Goal: Information Seeking & Learning: Learn about a topic

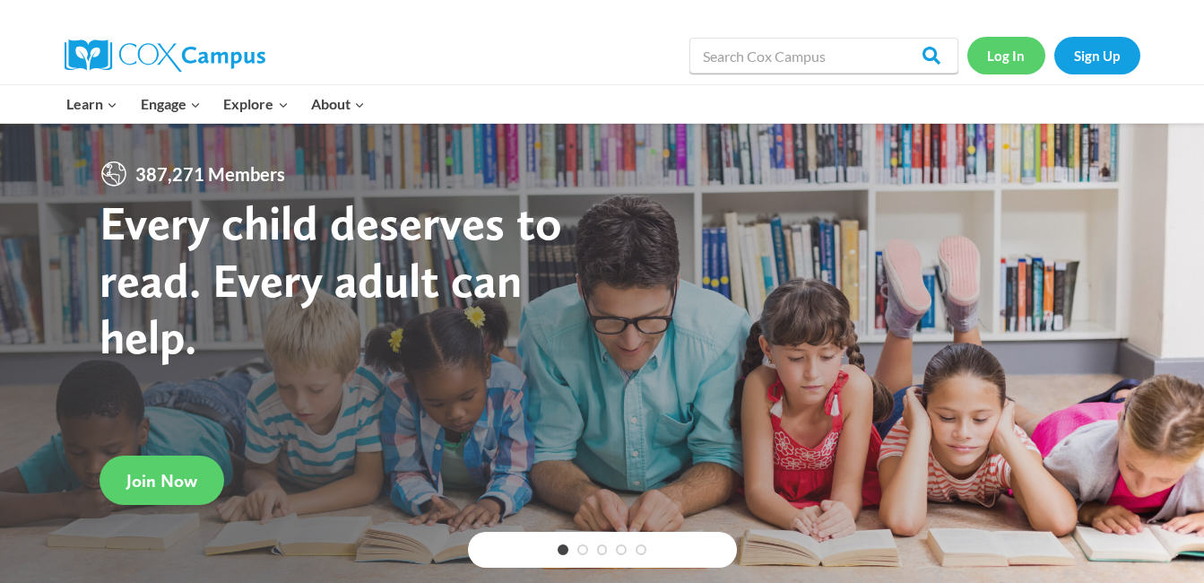
click at [1007, 55] on link "Log In" at bounding box center [1006, 55] width 78 height 37
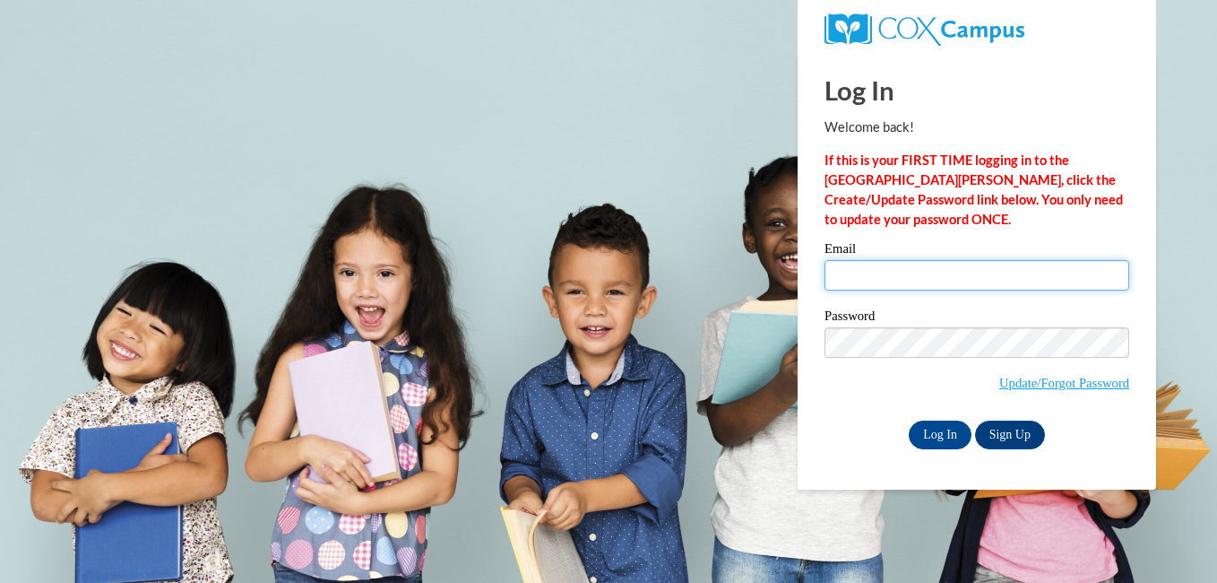
click at [930, 290] on input "Email" at bounding box center [977, 275] width 305 height 30
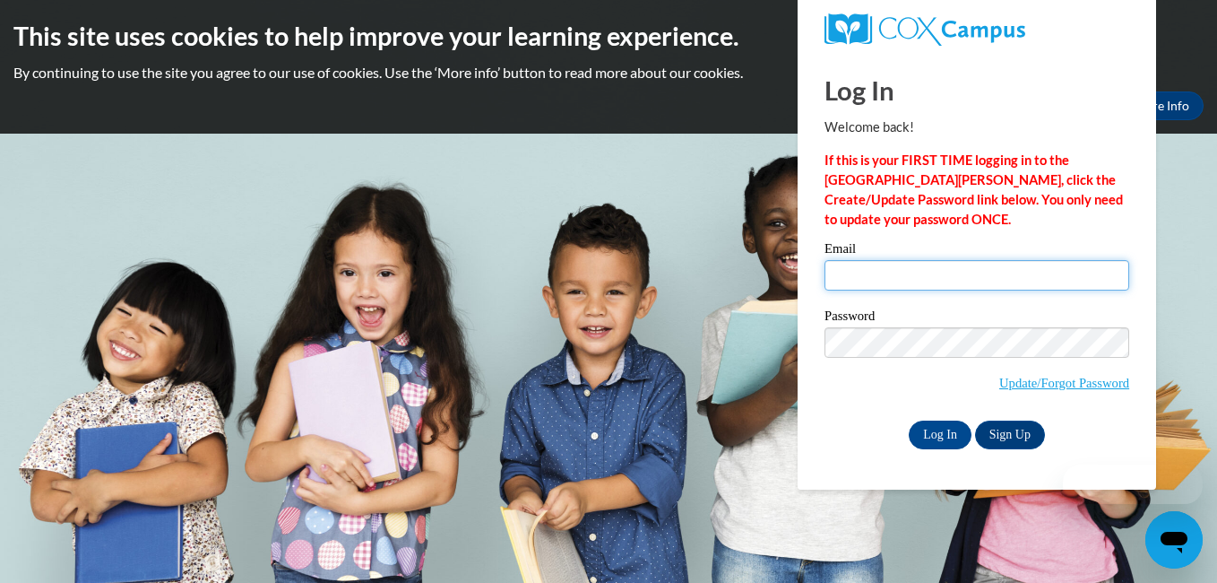
type input "jfarmer@shelteringarmsforkids.com"
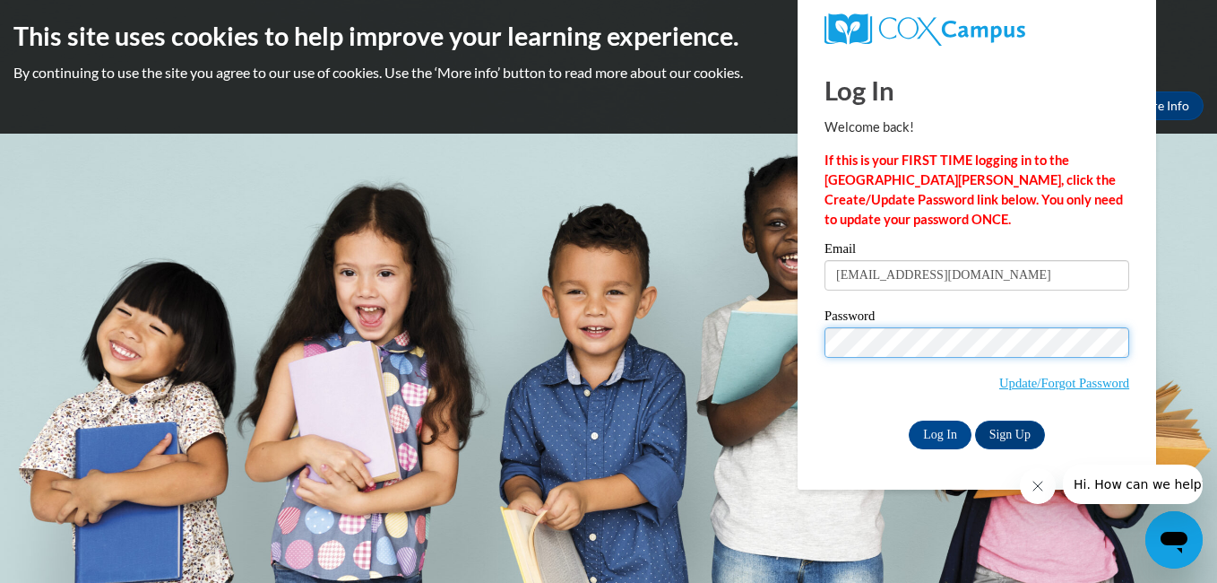
click at [909, 420] on input "Log In" at bounding box center [940, 434] width 63 height 29
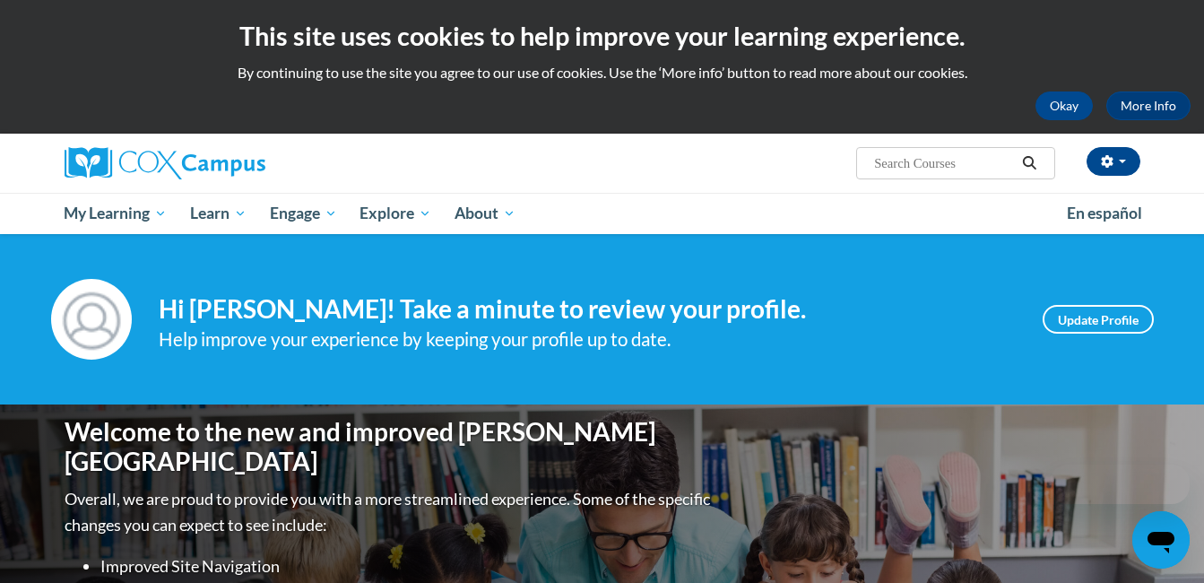
click at [926, 430] on div "Welcome to the new and improved [PERSON_NAME] Campus Overall, we are proud to p…" at bounding box center [602, 583] width 1129 height 359
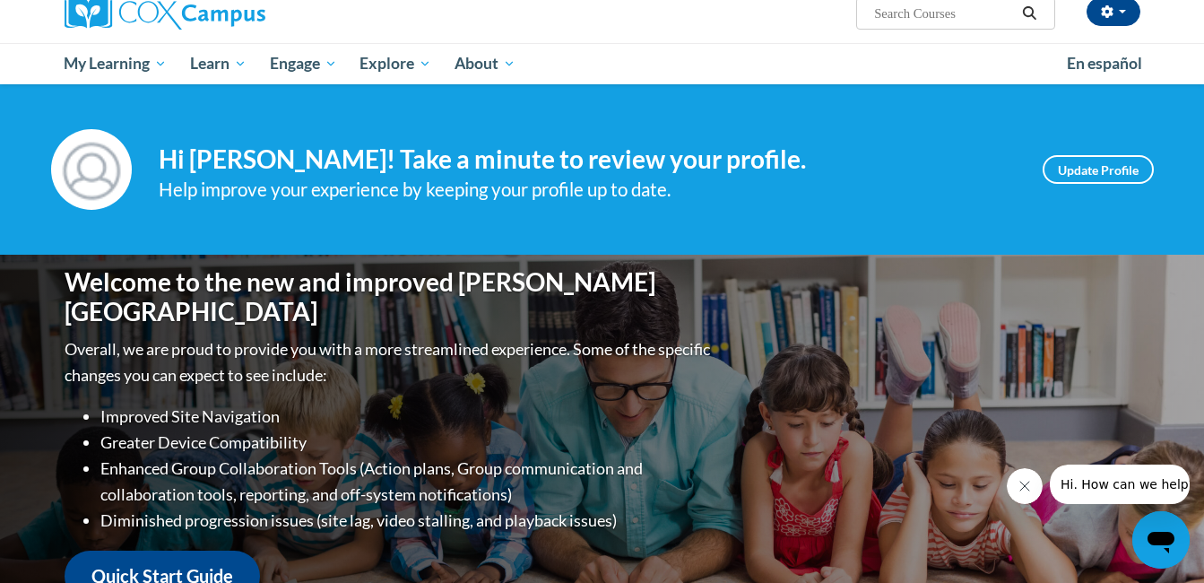
scroll to position [127, 0]
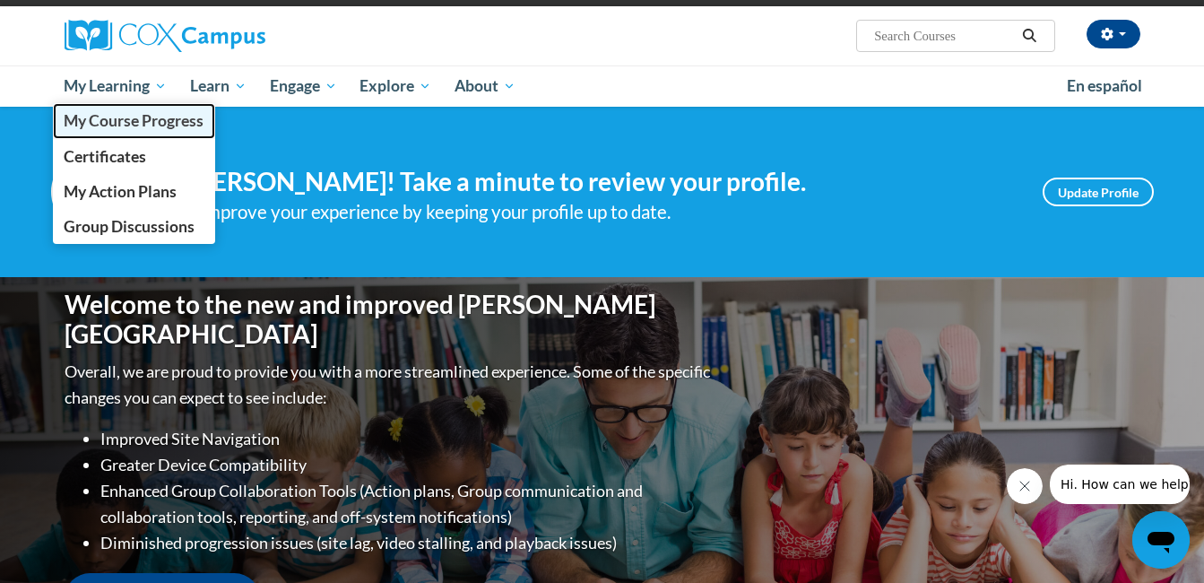
click at [146, 125] on span "My Course Progress" at bounding box center [134, 120] width 140 height 19
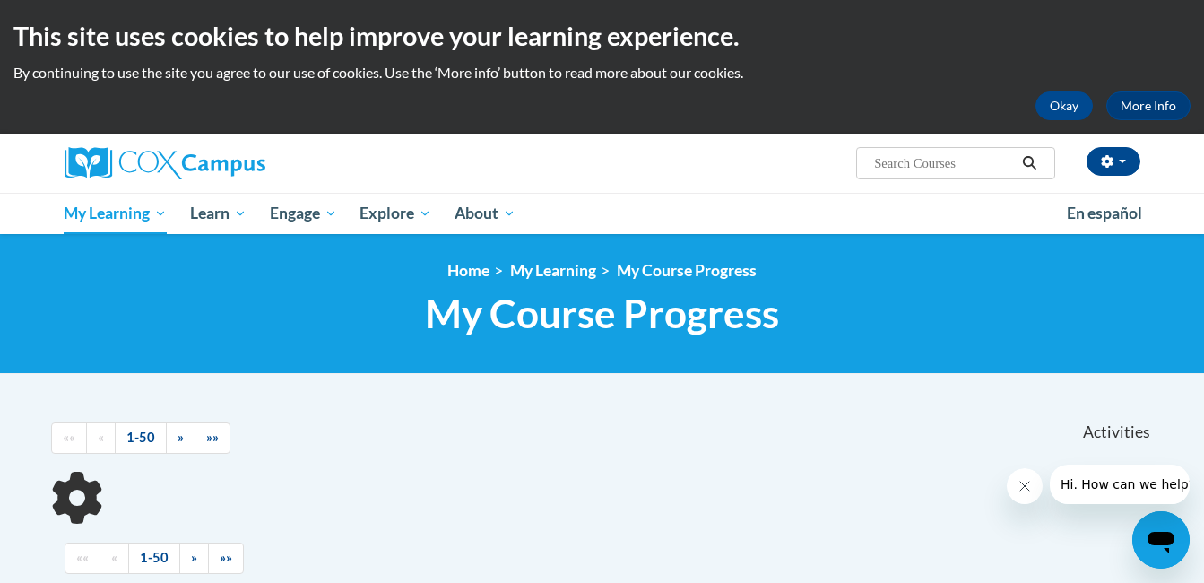
scroll to position [411, 0]
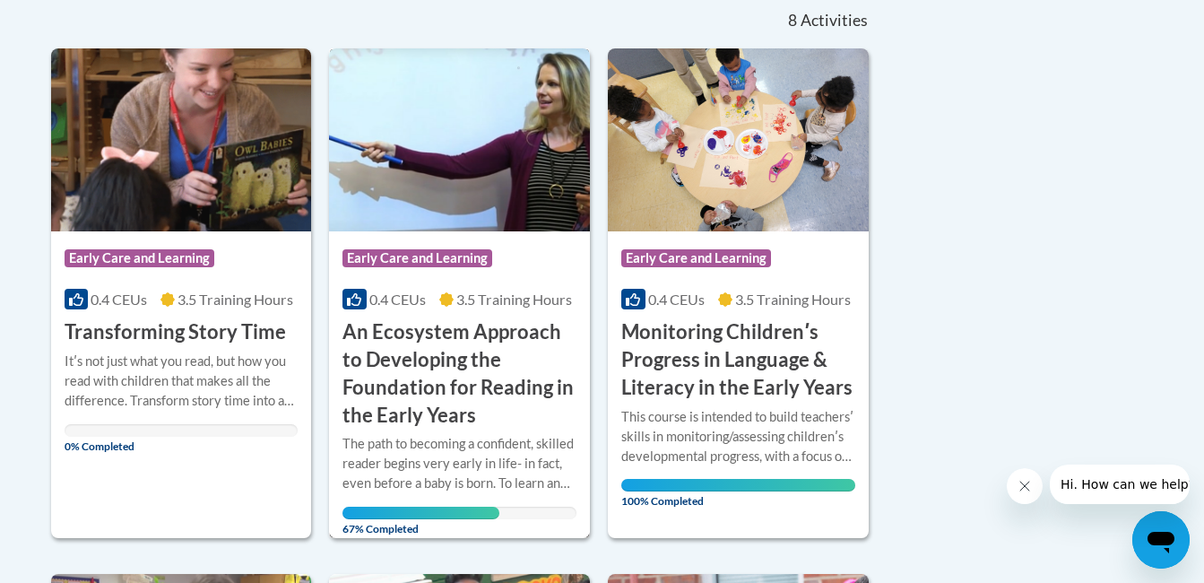
click at [471, 361] on h3 "An Ecosystem Approach to Developing the Foundation for Reading in the Early Yea…" at bounding box center [459, 373] width 234 height 110
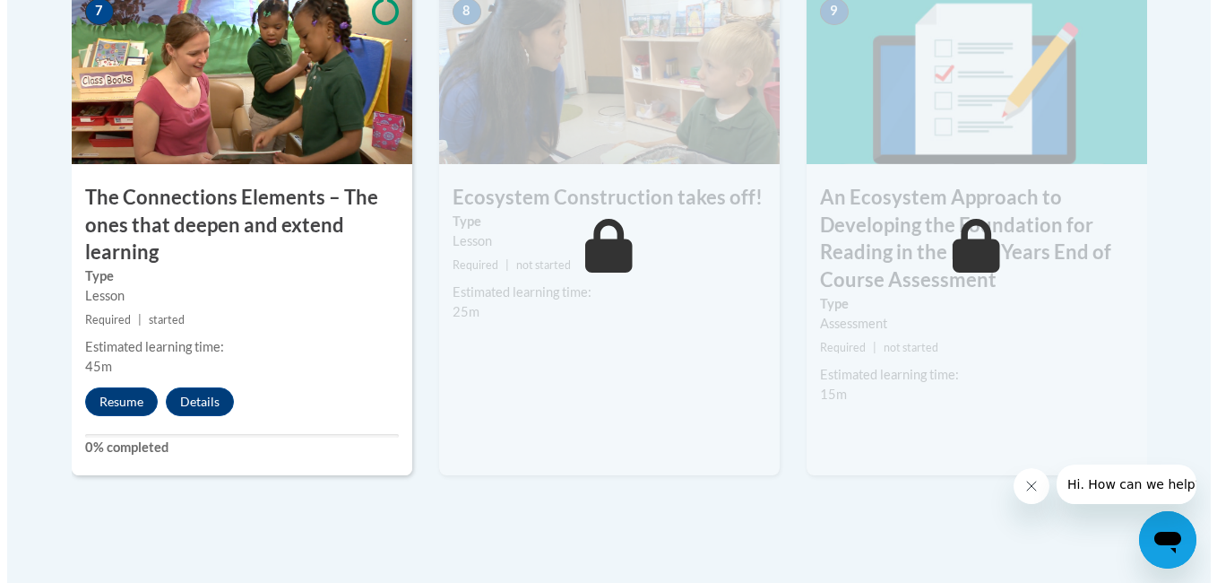
scroll to position [1652, 0]
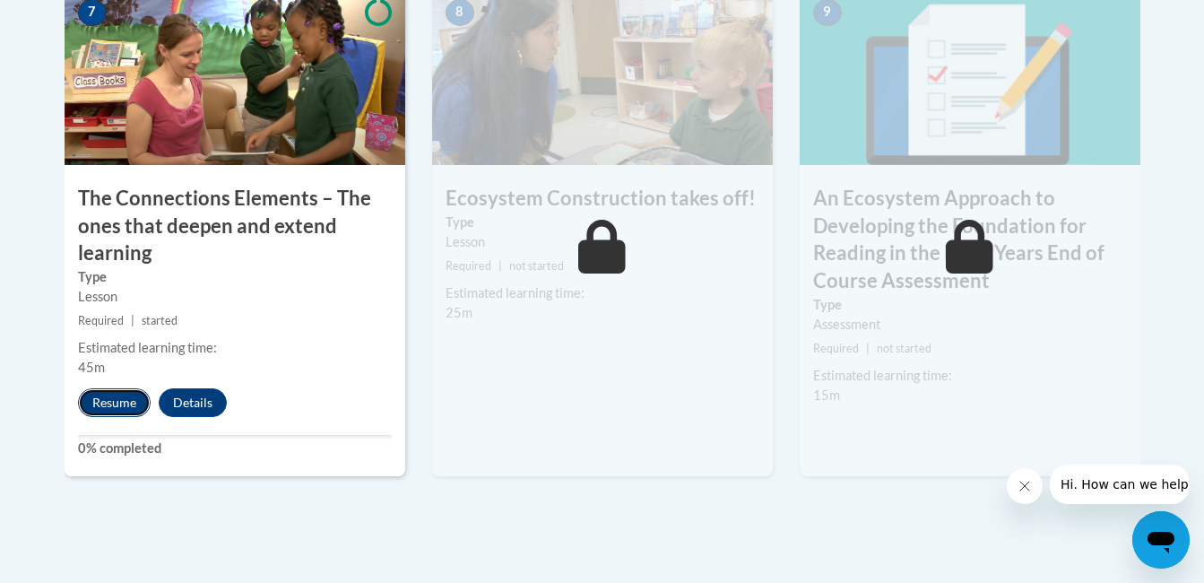
click at [100, 414] on button "Resume" at bounding box center [114, 402] width 73 height 29
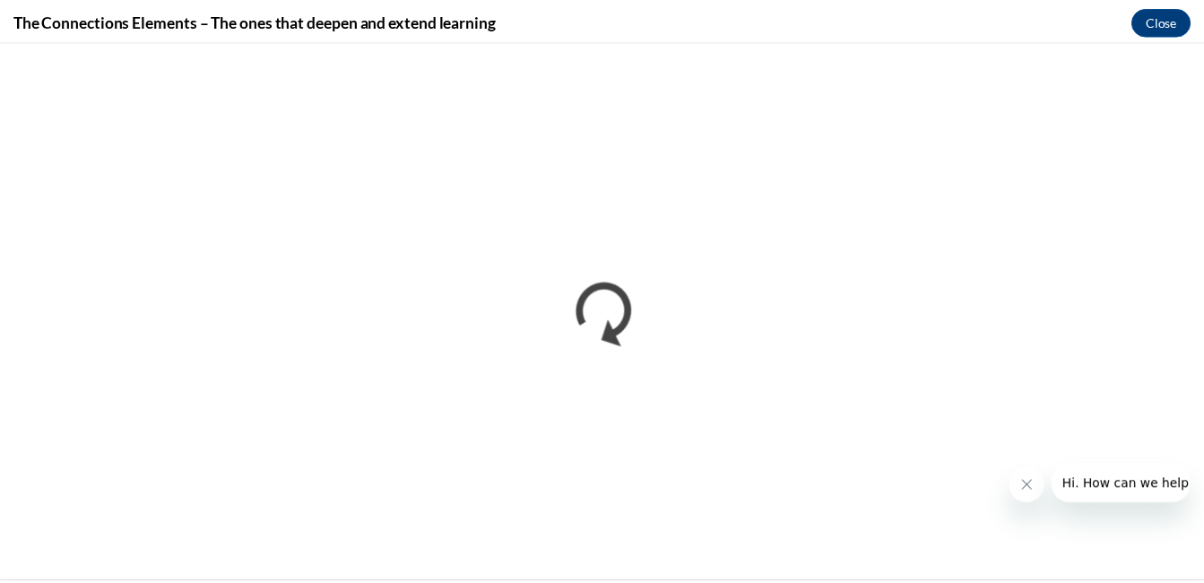
scroll to position [0, 0]
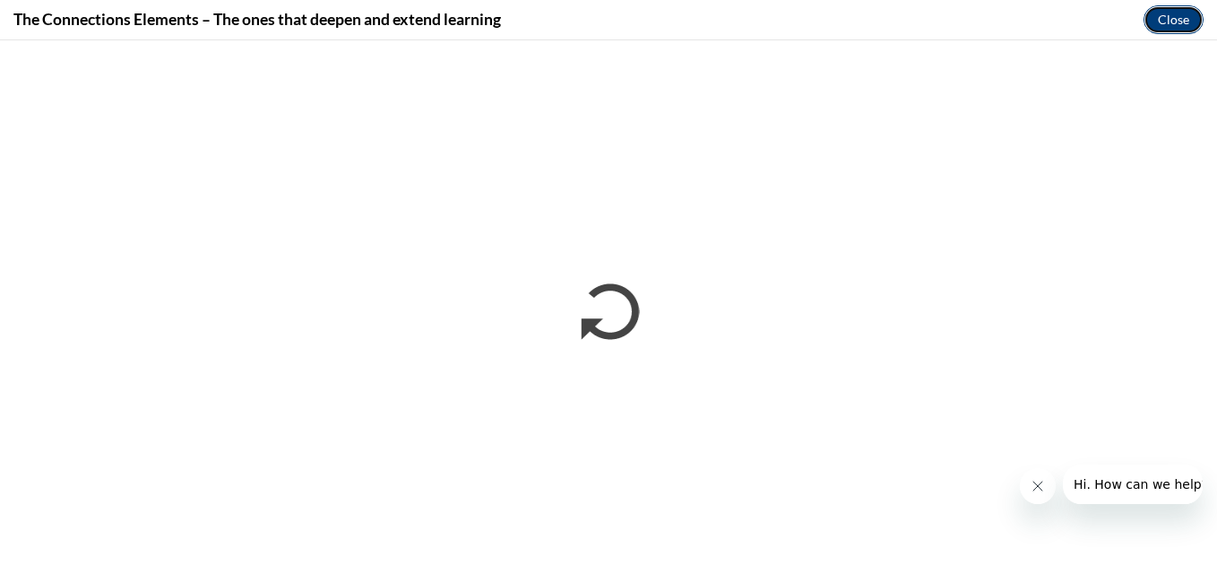
click at [1154, 24] on button "Close" at bounding box center [1174, 19] width 60 height 29
